Goal: Task Accomplishment & Management: Manage account settings

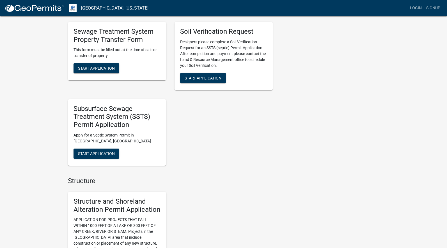
scroll to position [169, 0]
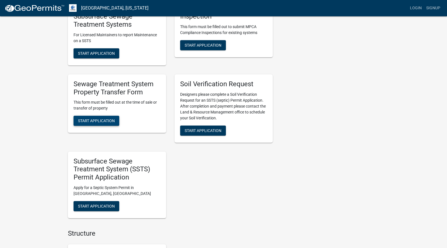
click at [103, 123] on span "Start Application" at bounding box center [96, 121] width 37 height 4
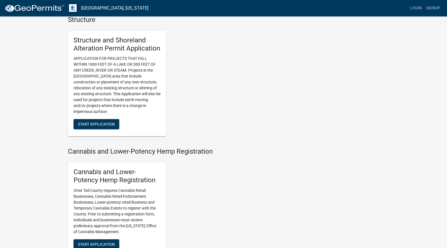
click at [236, 197] on div "Seasonal Registrations & Applications Dock & Lift Registry Otter Tail County an…" at bounding box center [170, 61] width 205 height 807
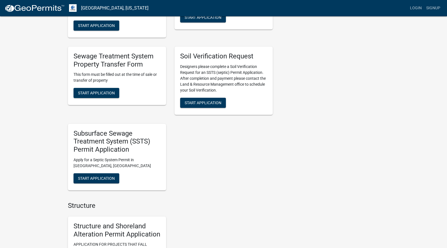
scroll to position [84, 0]
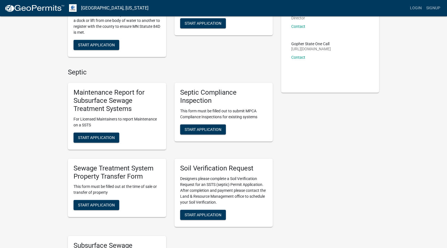
click at [238, 98] on h5 "Septic Compliance Inspection" at bounding box center [223, 96] width 87 height 16
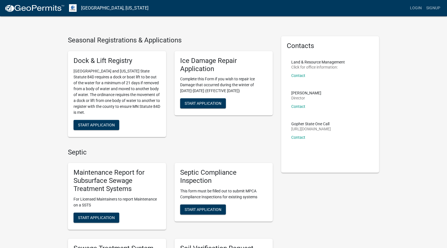
scroll to position [0, 0]
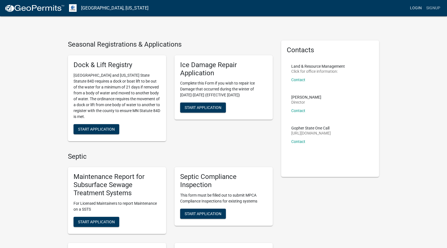
click at [413, 11] on link "Login" at bounding box center [416, 8] width 16 height 11
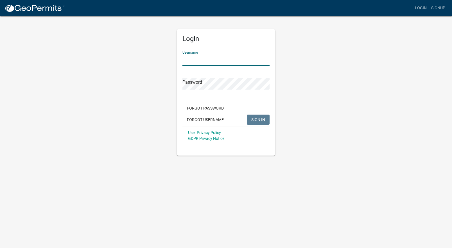
click at [209, 58] on input "Username" at bounding box center [225, 60] width 87 height 12
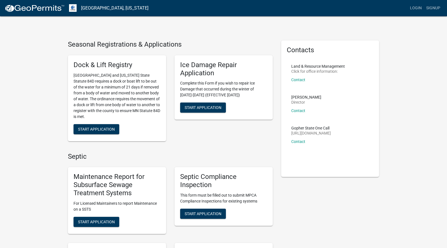
drag, startPoint x: 141, startPoint y: 10, endPoint x: 137, endPoint y: 9, distance: 3.7
click at [141, 10] on nav "[GEOGRAPHIC_DATA], [US_STATE] more_horiz Login Signup" at bounding box center [223, 8] width 447 height 16
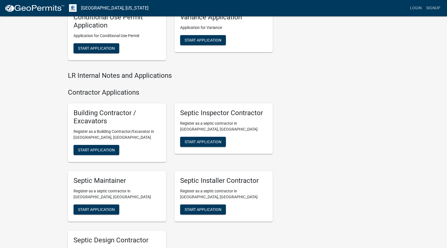
scroll to position [846, 0]
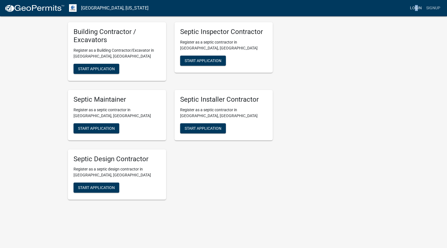
drag, startPoint x: 418, startPoint y: 2, endPoint x: 416, endPoint y: 9, distance: 7.2
click at [416, 9] on nav "[GEOGRAPHIC_DATA], [US_STATE] more_horiz Login Signup" at bounding box center [223, 8] width 447 height 16
click at [416, 9] on link "Login" at bounding box center [416, 8] width 16 height 11
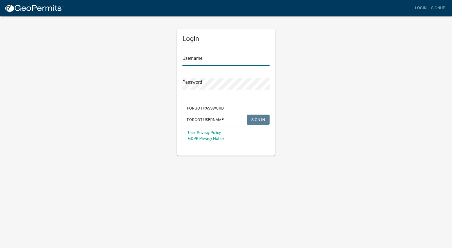
click at [245, 58] on input "Username" at bounding box center [225, 60] width 87 height 12
type input "westcentral"
click at [265, 118] on span "SIGN IN" at bounding box center [258, 119] width 14 height 4
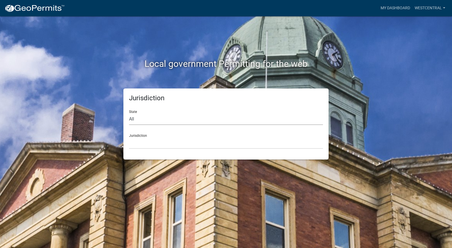
click at [175, 119] on select "All [US_STATE] [US_STATE] [US_STATE] [US_STATE] [US_STATE] [US_STATE] [US_STATE…" at bounding box center [226, 119] width 194 height 12
select select "[US_STATE]"
click at [129, 113] on select "All [US_STATE] [US_STATE] [US_STATE] [US_STATE] [US_STATE] [US_STATE] [US_STATE…" at bounding box center [226, 119] width 194 height 12
click at [181, 139] on select "[GEOGRAPHIC_DATA], [US_STATE] [GEOGRAPHIC_DATA], [US_STATE] [GEOGRAPHIC_DATA], …" at bounding box center [226, 143] width 194 height 12
click at [179, 142] on select "[GEOGRAPHIC_DATA], [US_STATE] [GEOGRAPHIC_DATA], [US_STATE] [GEOGRAPHIC_DATA], …" at bounding box center [226, 143] width 194 height 12
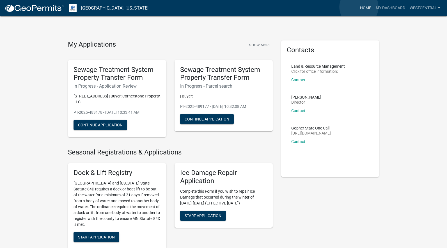
click at [359, 7] on link "Home" at bounding box center [366, 8] width 16 height 11
click at [368, 9] on link "Home" at bounding box center [366, 8] width 16 height 11
click at [382, 8] on link "My Dashboard" at bounding box center [391, 8] width 34 height 11
